Goal: Information Seeking & Learning: Learn about a topic

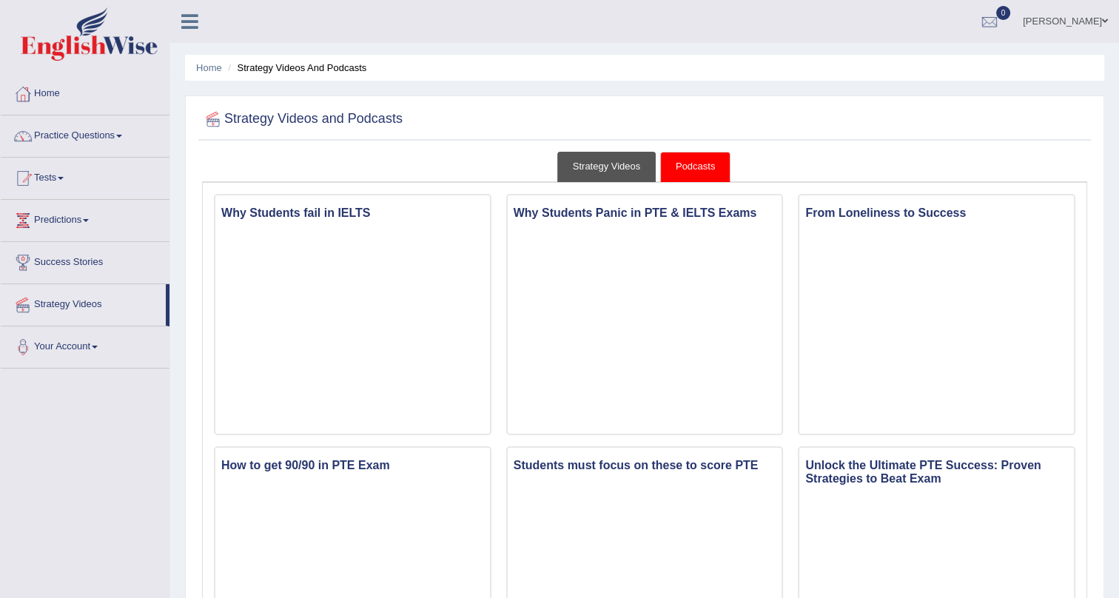
click at [603, 164] on link "Strategy Videos" at bounding box center [606, 167] width 99 height 30
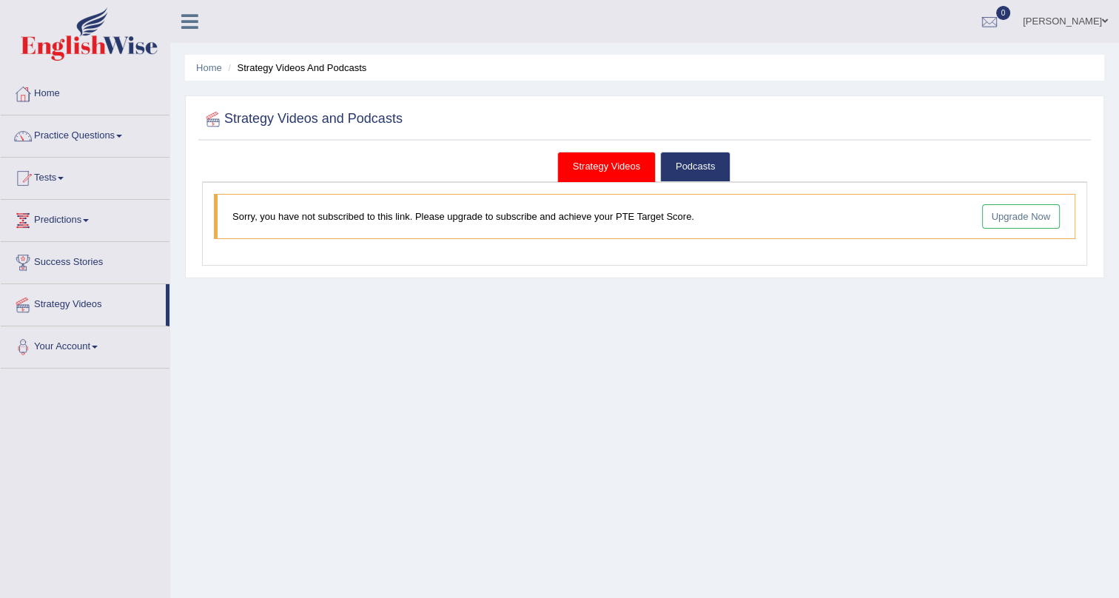
click at [603, 164] on link "Strategy Videos" at bounding box center [606, 167] width 99 height 30
click at [85, 301] on link "Strategy Videos" at bounding box center [83, 302] width 165 height 37
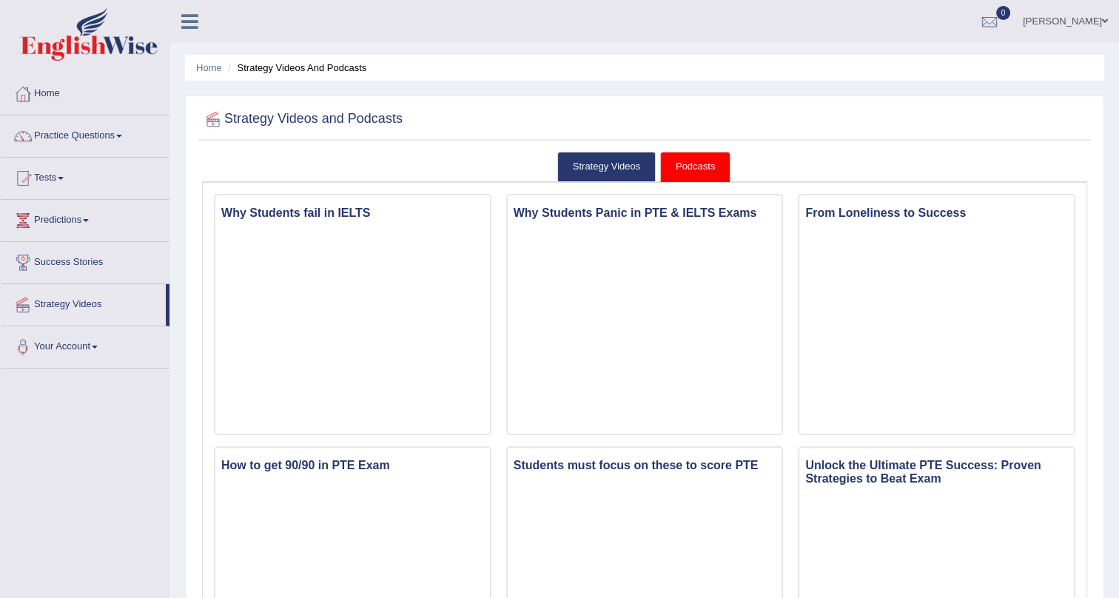
click at [96, 342] on link "Your Account" at bounding box center [85, 344] width 169 height 37
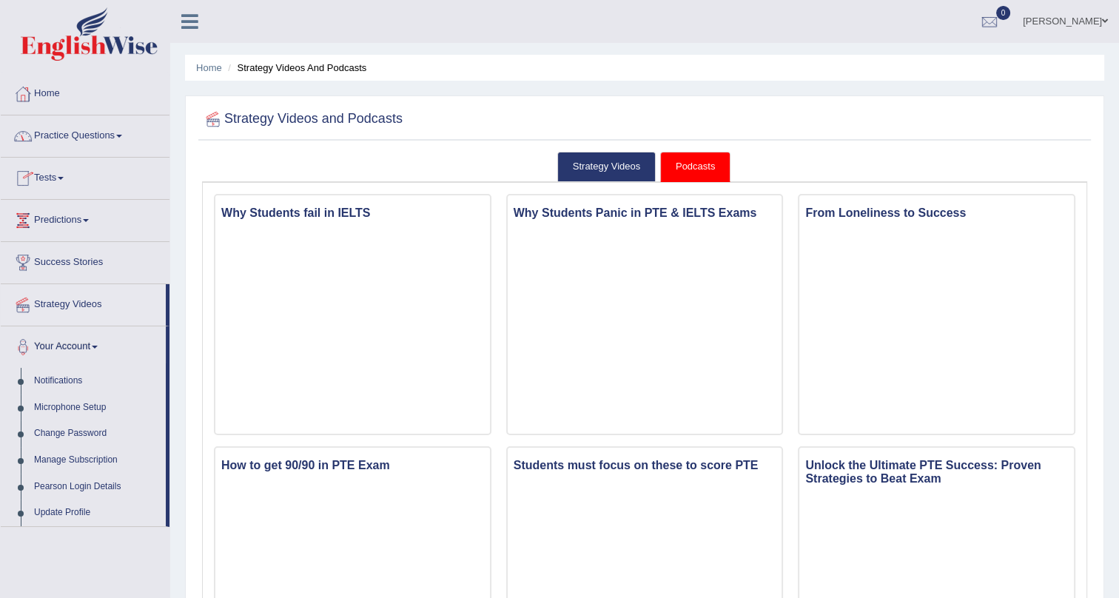
click at [67, 130] on link "Practice Questions" at bounding box center [85, 133] width 169 height 37
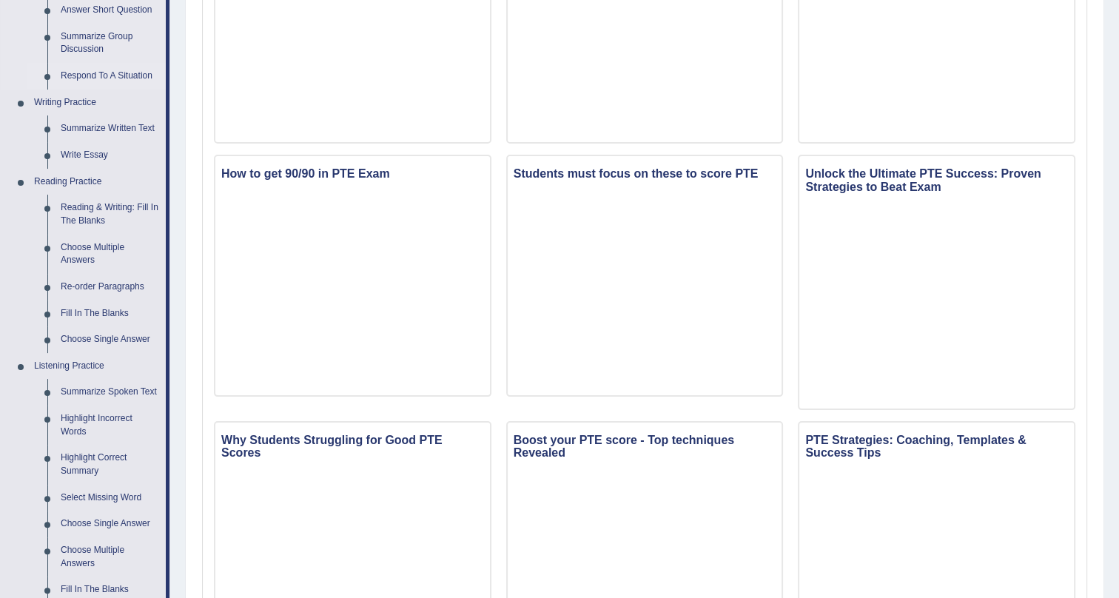
scroll to position [403, 0]
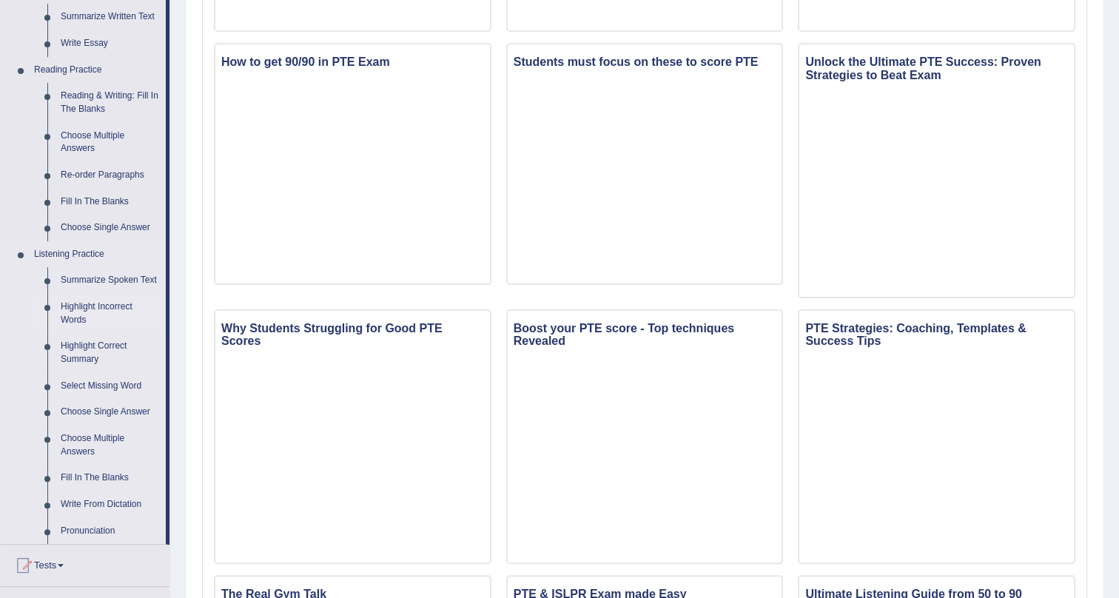
click at [115, 307] on link "Highlight Incorrect Words" at bounding box center [110, 313] width 112 height 39
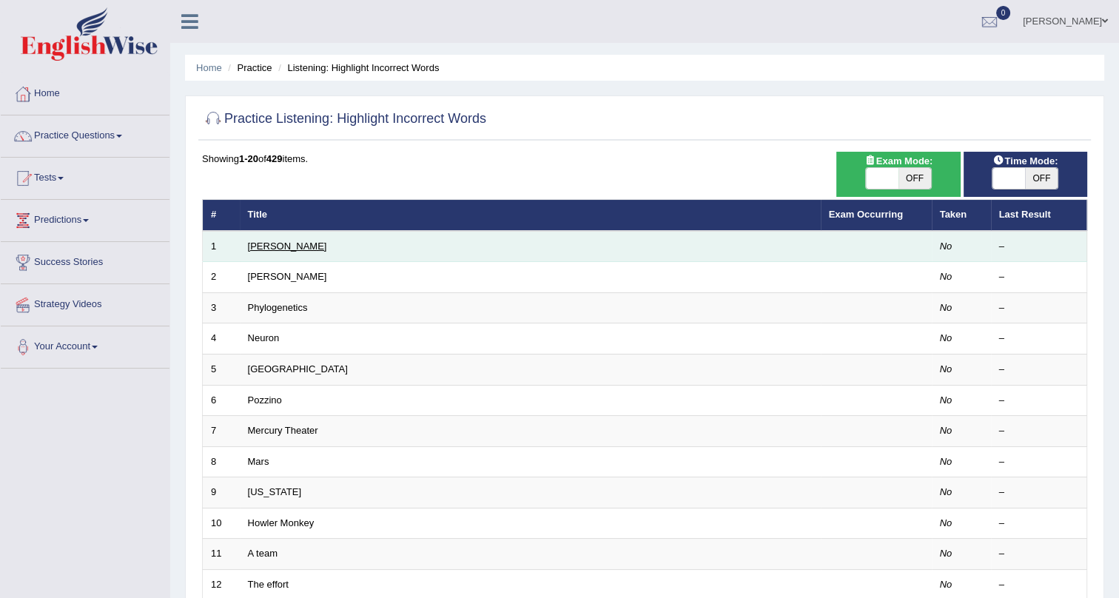
click at [266, 244] on link "[PERSON_NAME]" at bounding box center [287, 246] width 79 height 11
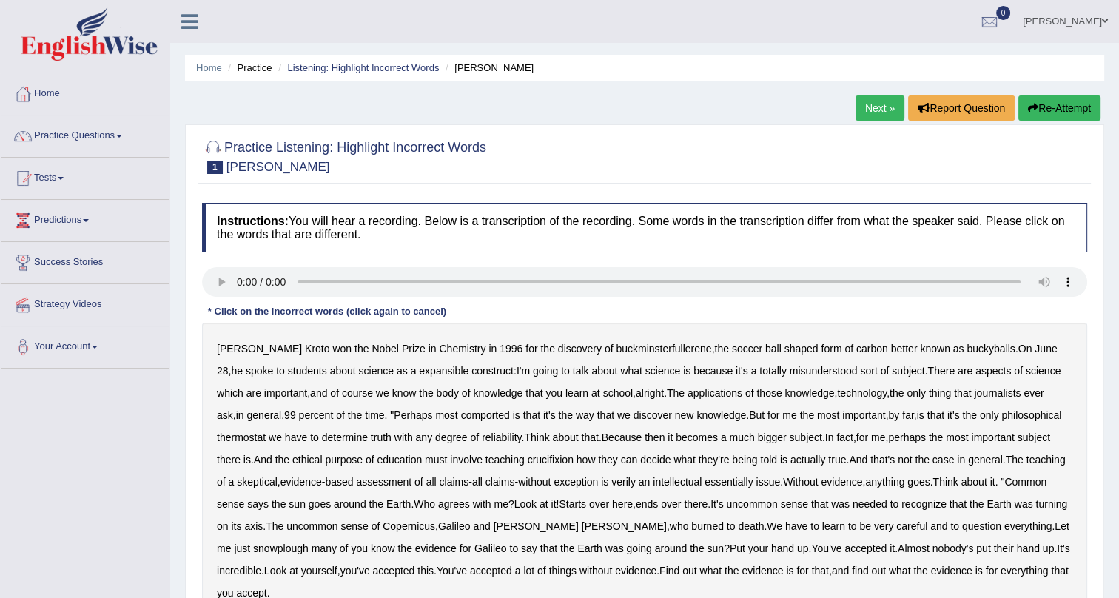
drag, startPoint x: 355, startPoint y: 369, endPoint x: 372, endPoint y: 369, distance: 17.0
click at [372, 369] on div "Harold Kroto won the Nobel Prize in Chemistry in 1996 for the discovery of buck…" at bounding box center [644, 471] width 885 height 296
drag, startPoint x: 366, startPoint y: 369, endPoint x: 392, endPoint y: 370, distance: 25.9
click at [419, 370] on b "expansible" at bounding box center [444, 371] width 50 height 12
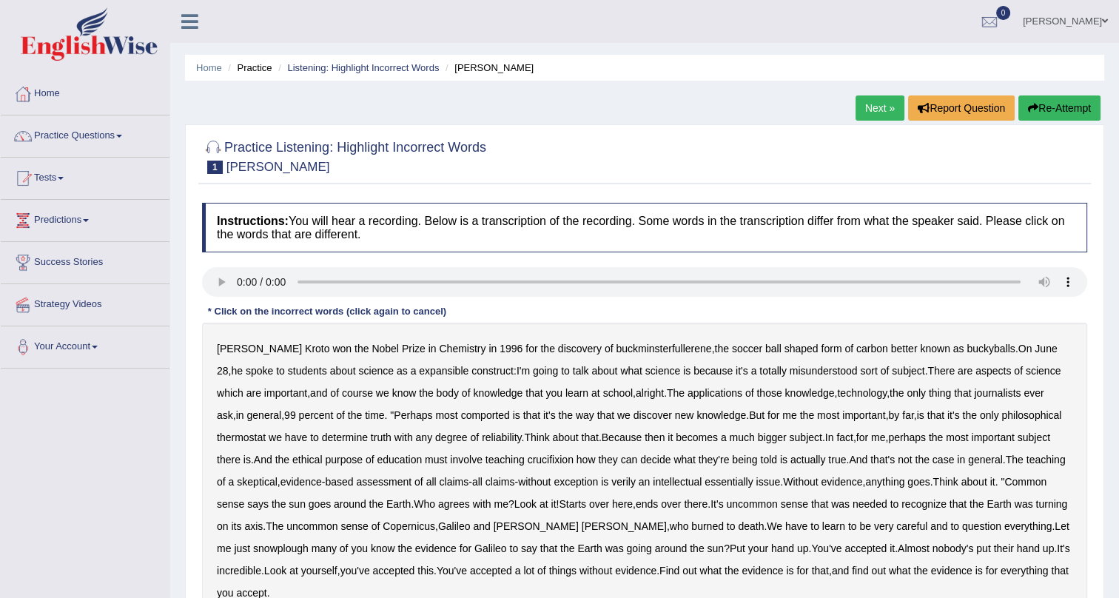
click at [419, 369] on b "expansible" at bounding box center [444, 371] width 50 height 12
click at [461, 414] on b "comported" at bounding box center [485, 415] width 49 height 12
click at [244, 438] on b "thermostat" at bounding box center [241, 438] width 49 height 12
click at [556, 460] on b "crucifixion" at bounding box center [551, 460] width 46 height 12
click at [636, 482] on b "verily" at bounding box center [623, 482] width 24 height 12
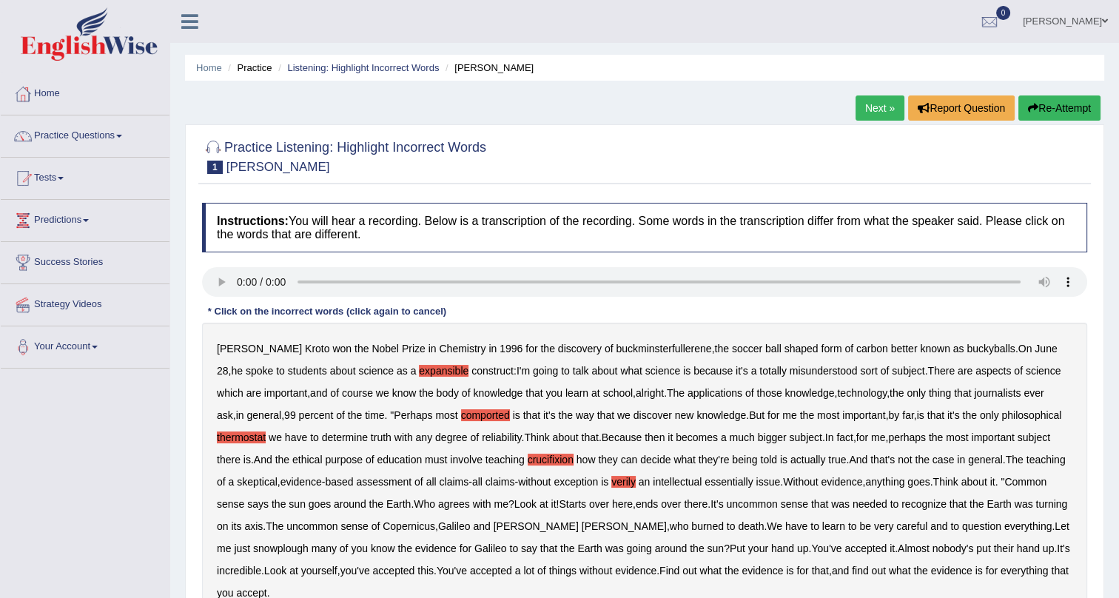
click at [278, 549] on b "snowplough" at bounding box center [281, 549] width 56 height 12
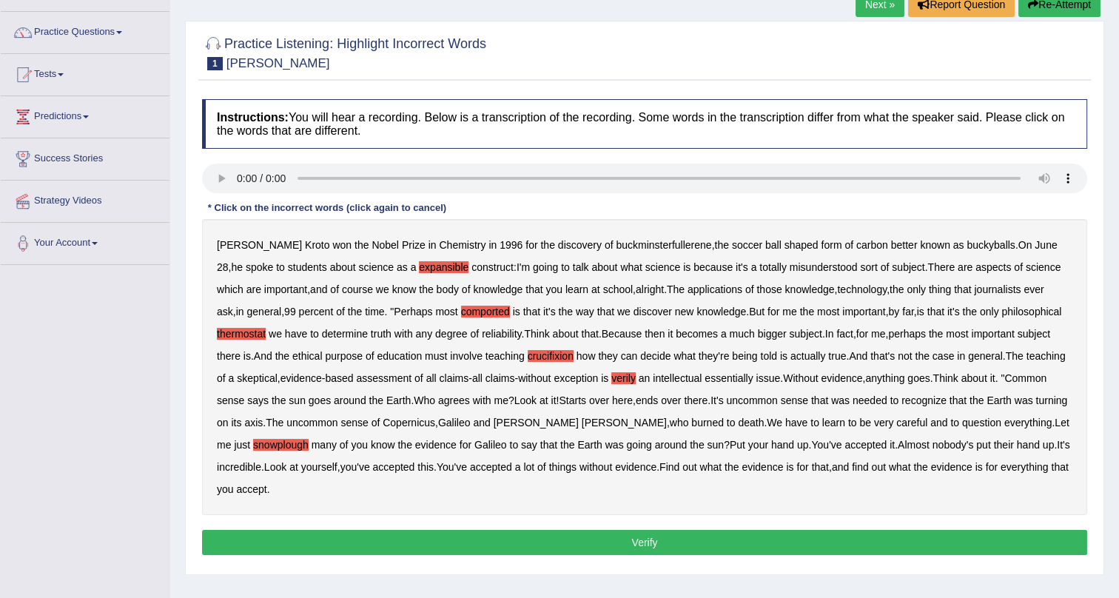
scroll to position [134, 0]
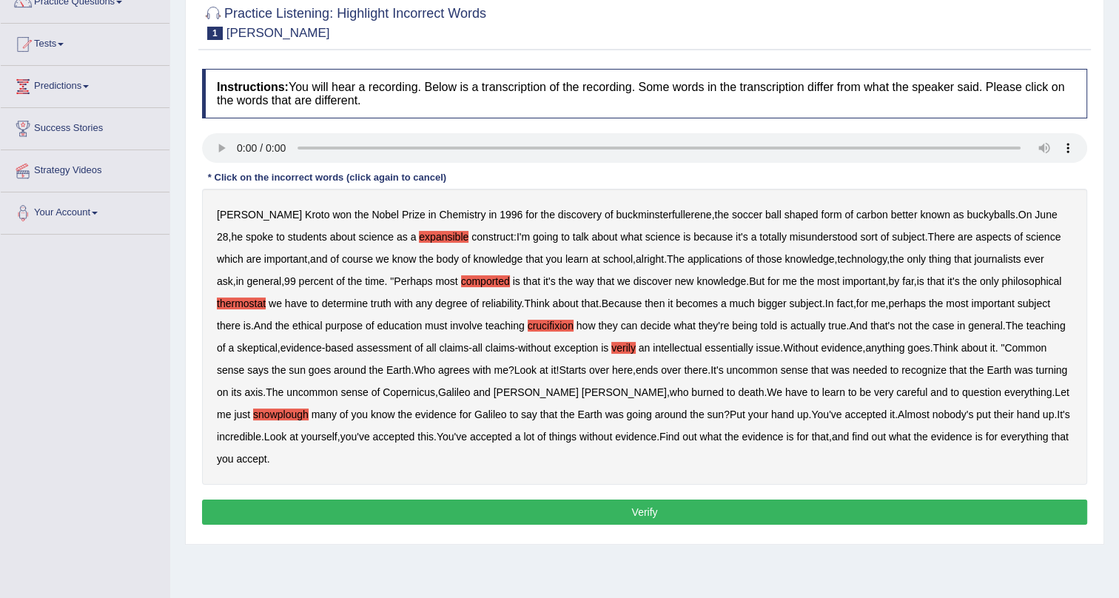
click at [566, 503] on button "Verify" at bounding box center [644, 512] width 885 height 25
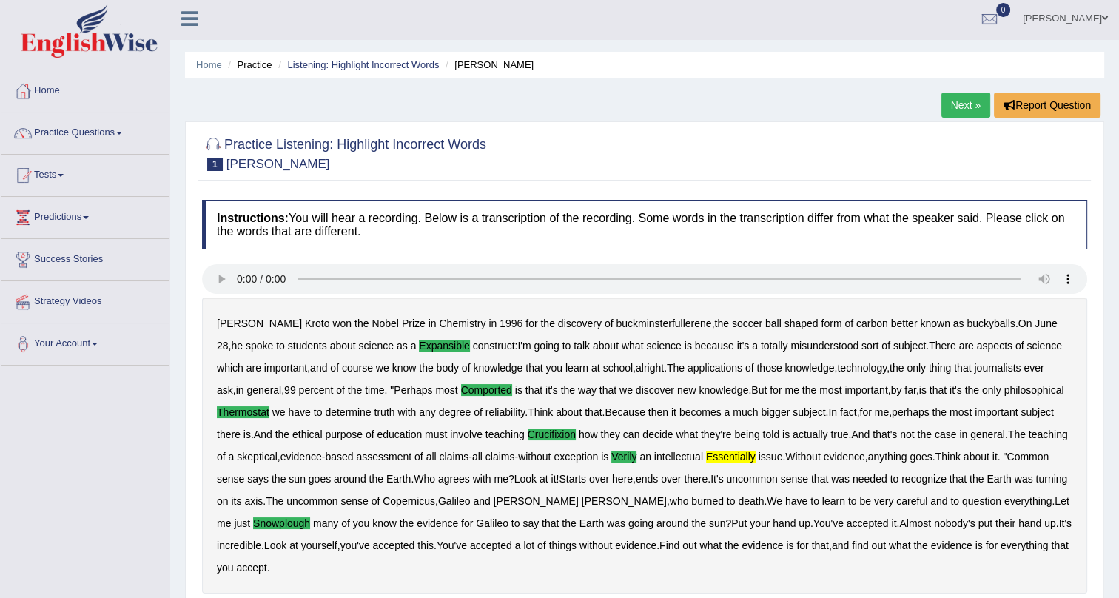
scroll to position [0, 0]
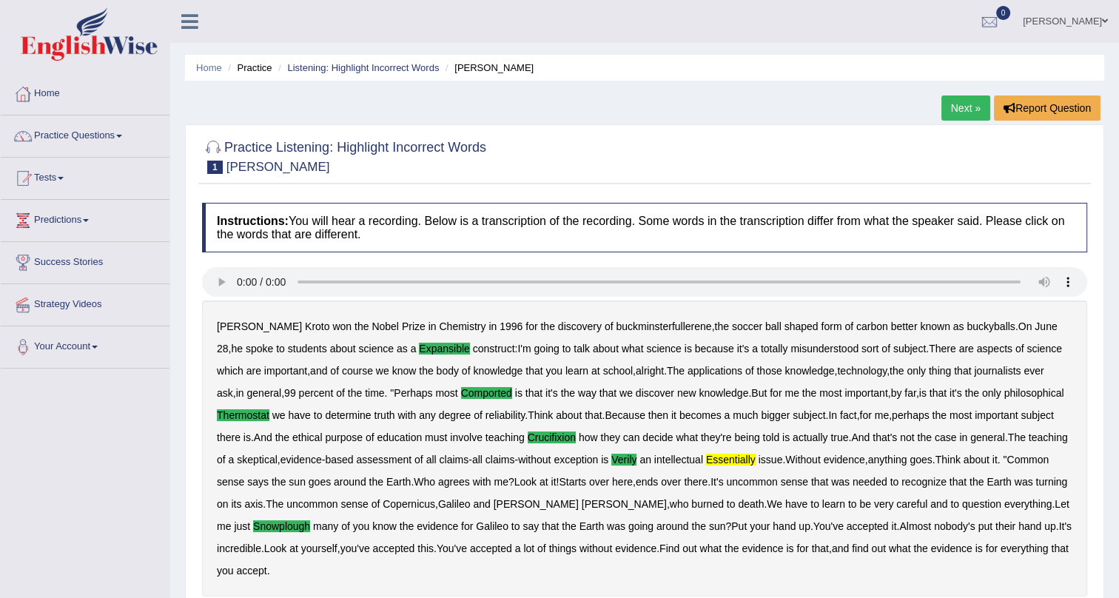
click at [963, 107] on link "Next »" at bounding box center [966, 107] width 49 height 25
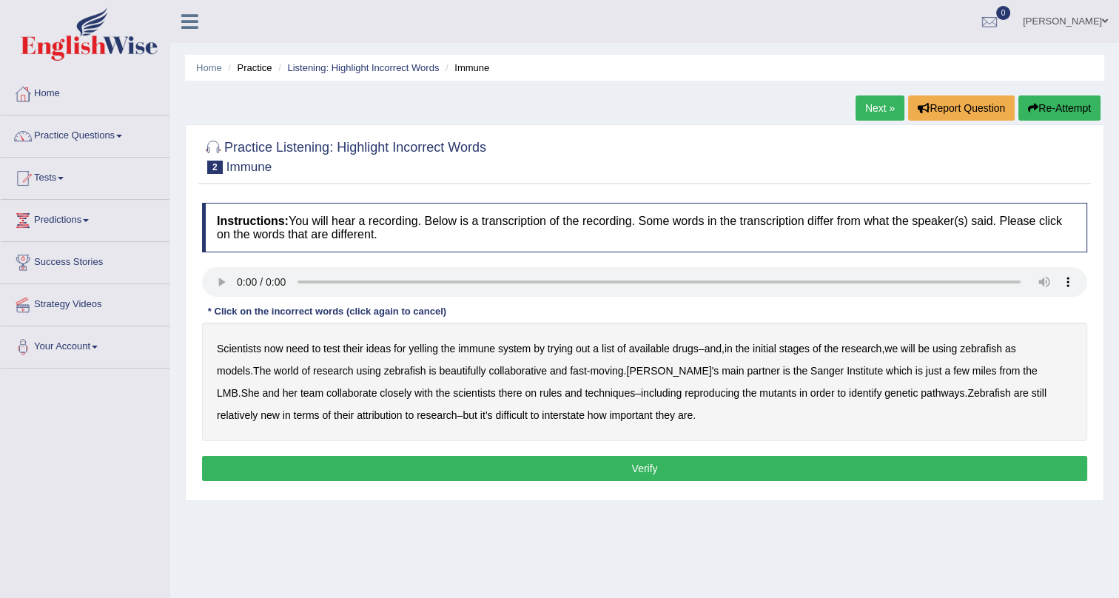
click at [420, 348] on b "yelling" at bounding box center [424, 349] width 30 height 12
click at [439, 374] on b "beautifully" at bounding box center [462, 371] width 47 height 12
click at [540, 394] on b "rules" at bounding box center [551, 393] width 22 height 12
click at [542, 415] on b "interstate" at bounding box center [563, 415] width 43 height 12
click at [525, 392] on b "on" at bounding box center [531, 393] width 12 height 12
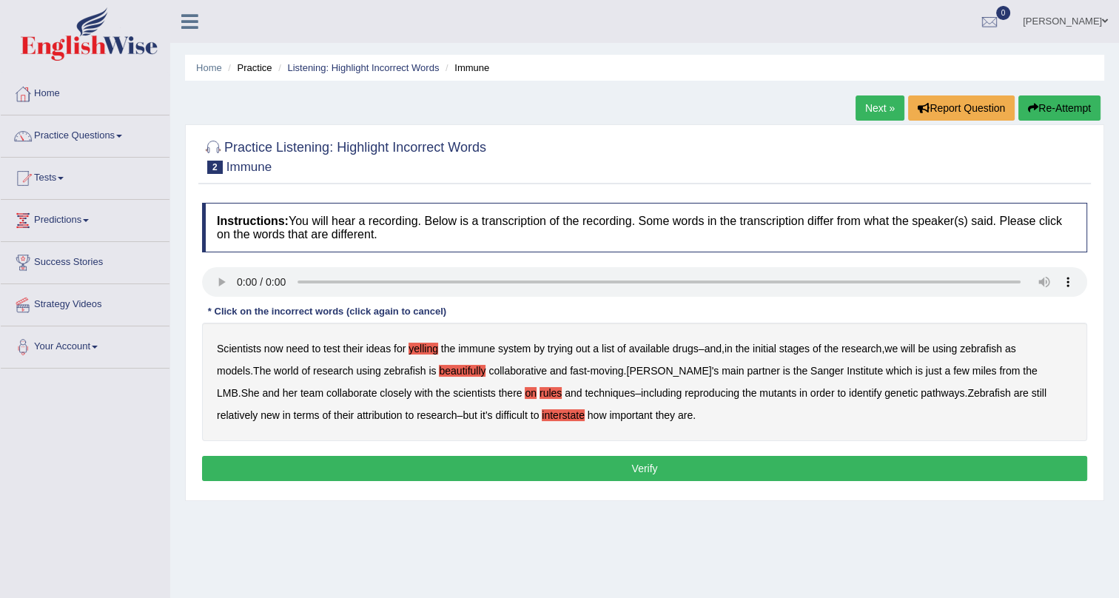
click at [539, 460] on button "Verify" at bounding box center [644, 468] width 885 height 25
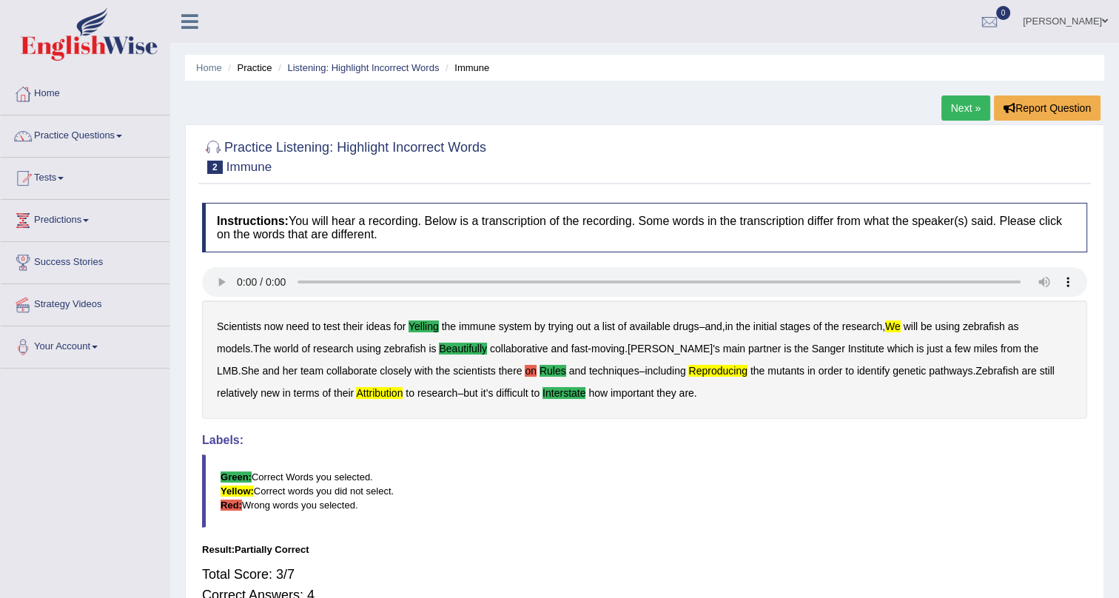
click at [970, 107] on link "Next »" at bounding box center [966, 107] width 49 height 25
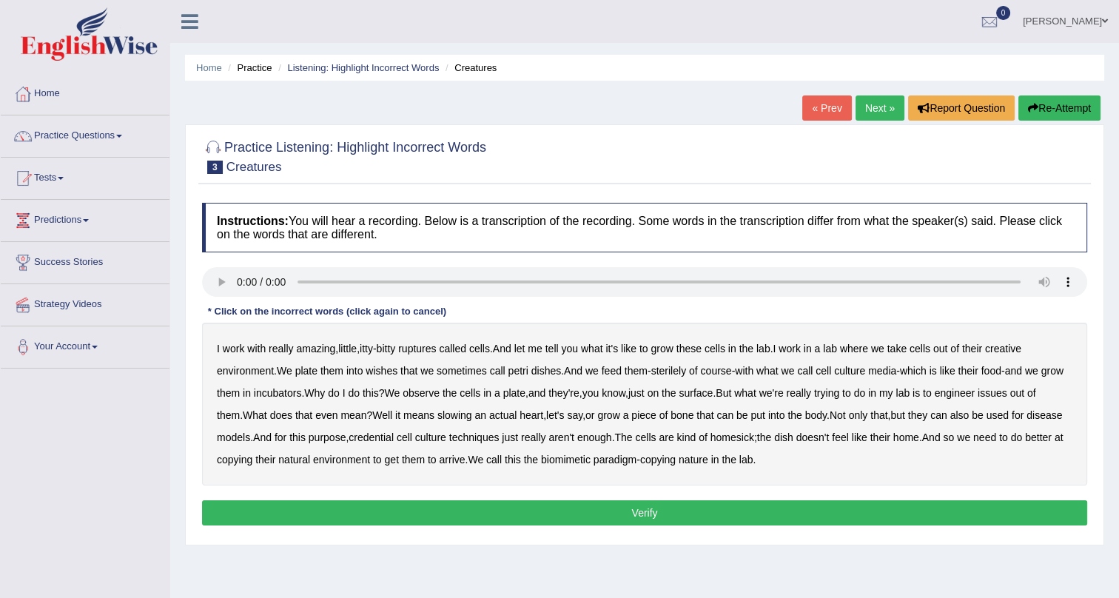
click at [430, 348] on b "ruptures" at bounding box center [417, 349] width 38 height 12
click at [472, 417] on b "slowing" at bounding box center [454, 415] width 35 height 12
click at [394, 439] on b "credential" at bounding box center [371, 438] width 45 height 12
click at [713, 512] on button "Verify" at bounding box center [644, 512] width 885 height 25
